Goal: Task Accomplishment & Management: Use online tool/utility

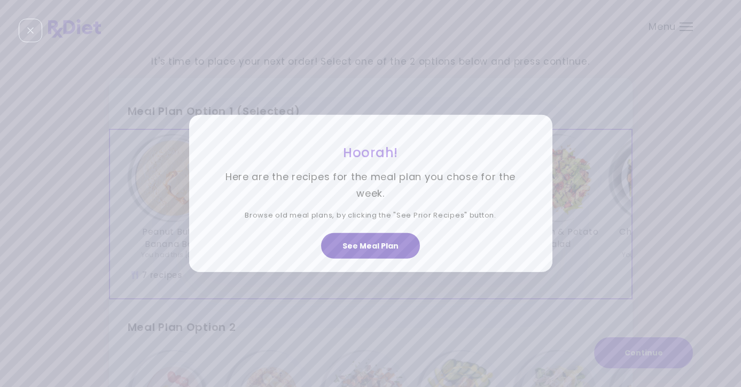
click at [380, 242] on button "See Meal Plan" at bounding box center [370, 246] width 99 height 26
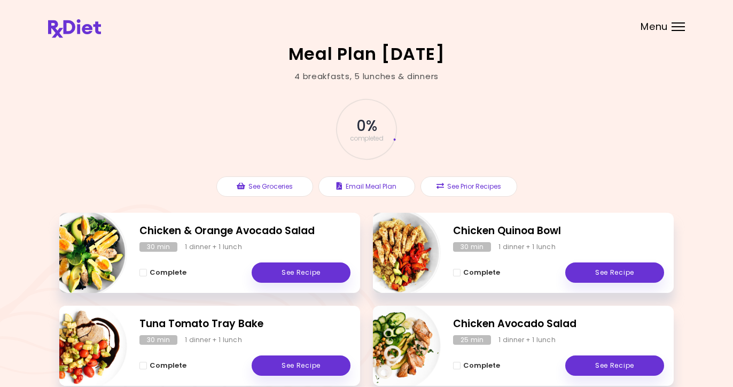
click at [542, 184] on div "0 % completed See Groceries Email Meal Plan See Prior Recipes" at bounding box center [366, 147] width 614 height 130
click at [679, 23] on div at bounding box center [677, 22] width 13 height 1
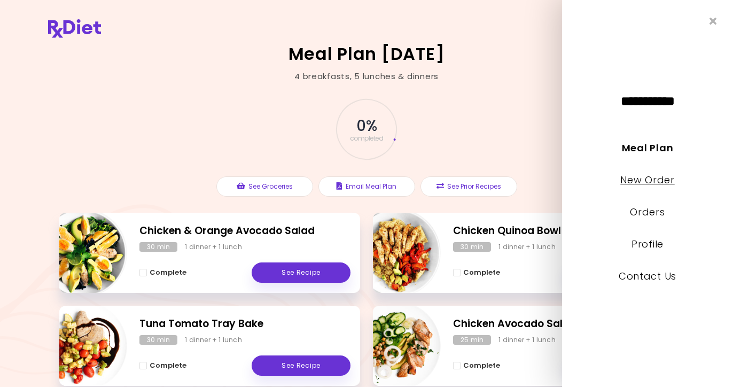
click at [651, 178] on link "New Order" at bounding box center [647, 179] width 54 height 13
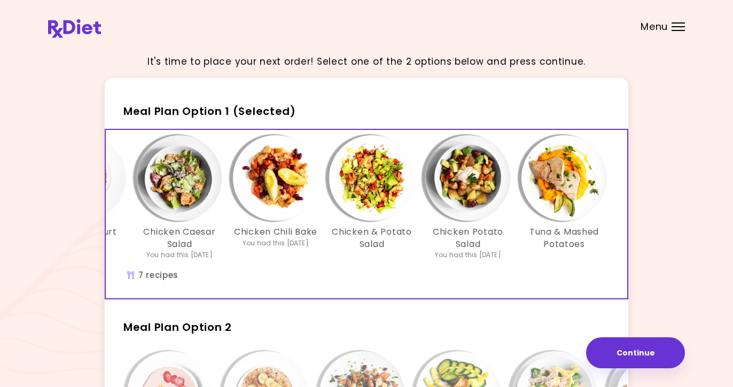
scroll to position [0, 184]
